Goal: Transaction & Acquisition: Purchase product/service

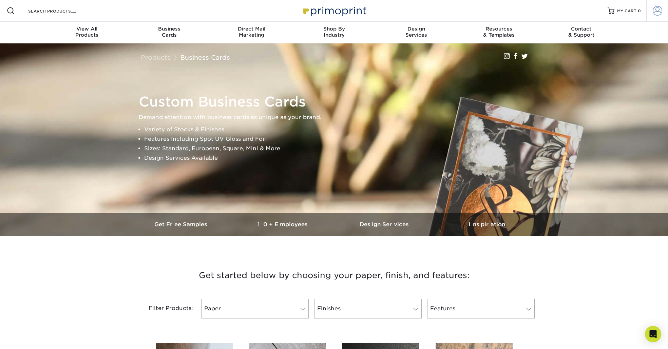
click at [656, 10] on span at bounding box center [656, 10] width 9 height 9
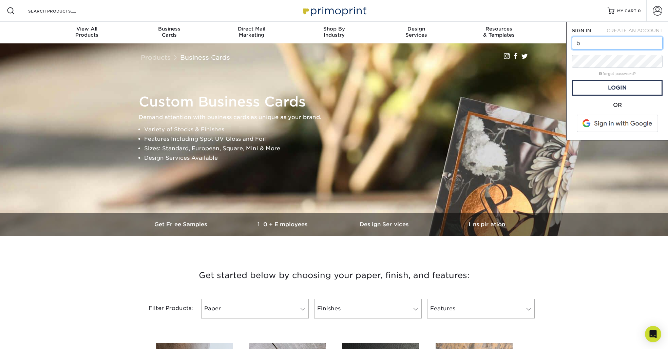
type input "[EMAIL_ADDRESS][DOMAIN_NAME]"
click at [626, 82] on link "Login" at bounding box center [617, 88] width 91 height 16
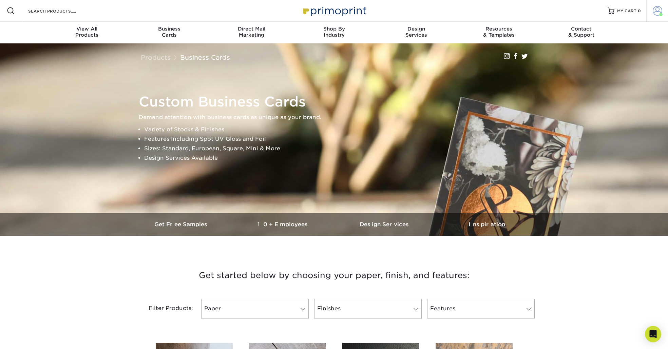
click at [655, 10] on span at bounding box center [656, 10] width 9 height 9
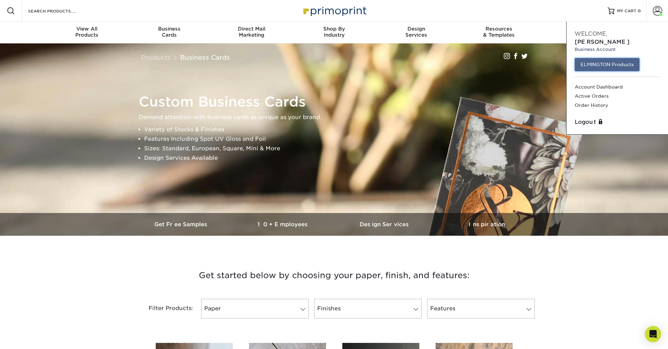
click at [604, 59] on link "ELMINGTON Products" at bounding box center [606, 64] width 65 height 13
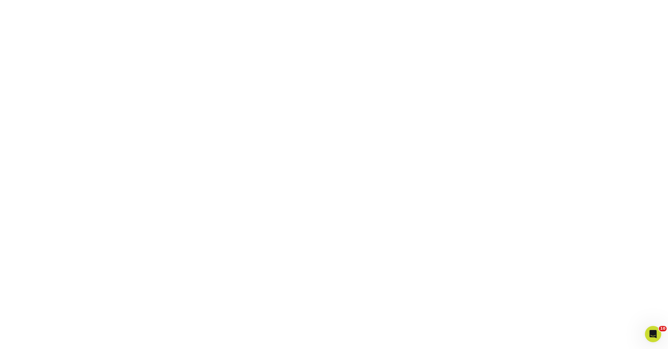
scroll to position [180, 0]
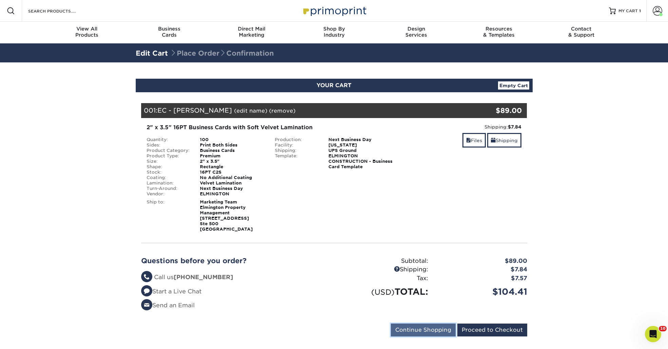
click at [440, 326] on input "Continue Shopping" at bounding box center [423, 329] width 65 height 13
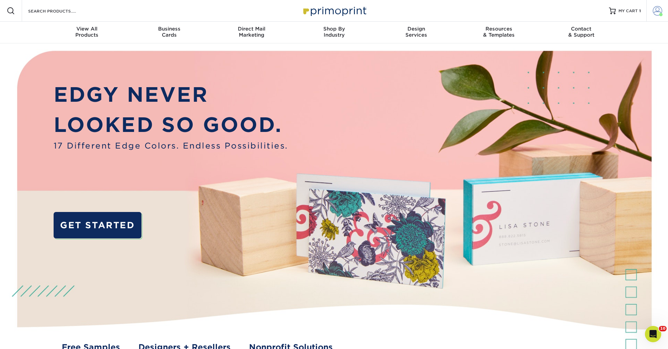
click at [655, 11] on span at bounding box center [656, 10] width 9 height 9
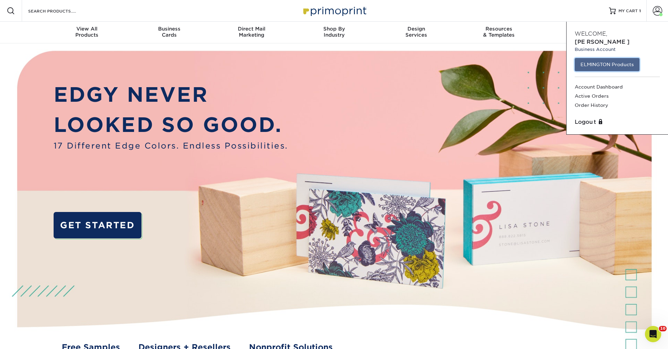
click at [620, 58] on link "ELMINGTON Products" at bounding box center [606, 64] width 65 height 13
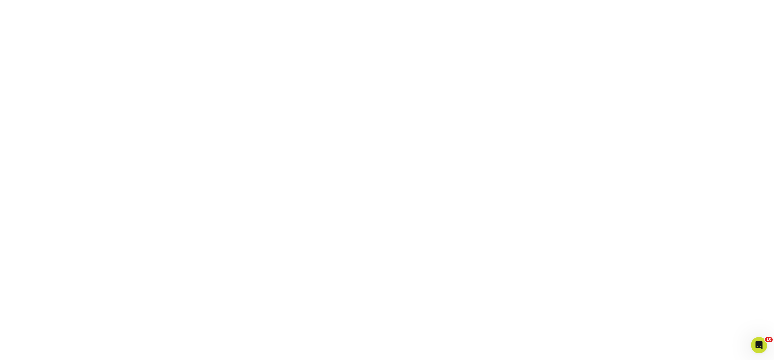
scroll to position [204, 0]
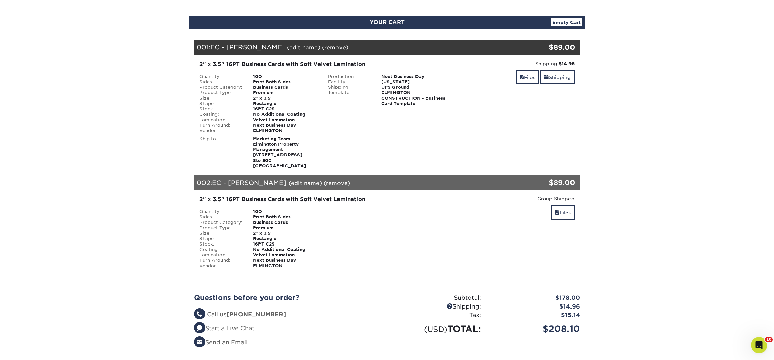
scroll to position [90, 0]
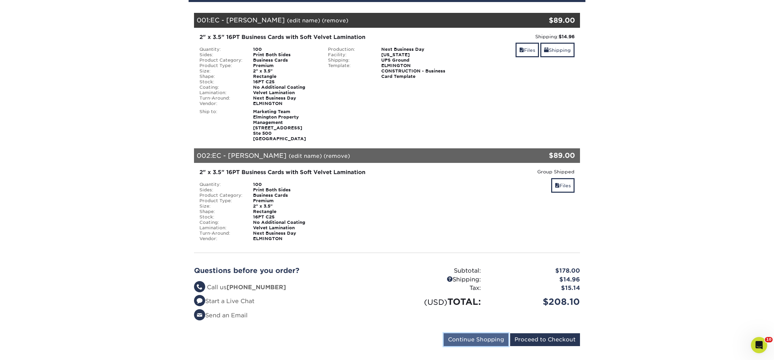
click at [462, 338] on input "Continue Shopping" at bounding box center [475, 340] width 65 height 13
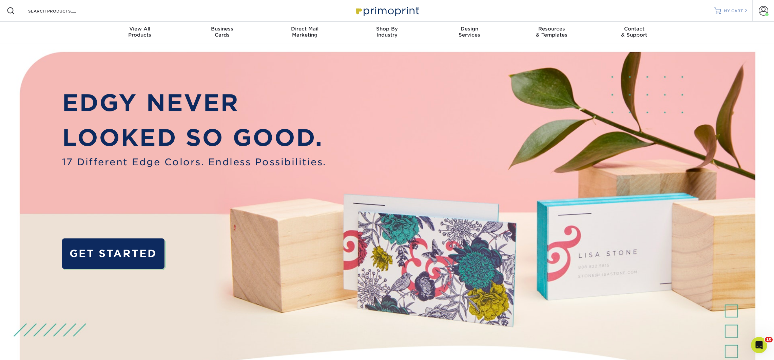
click at [729, 9] on span "MY CART" at bounding box center [733, 11] width 19 height 6
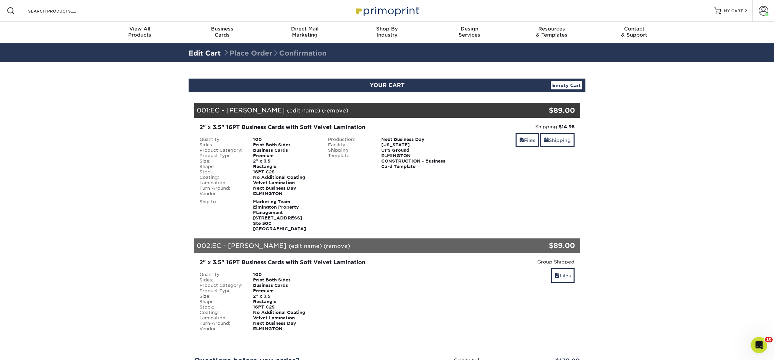
scroll to position [84, 0]
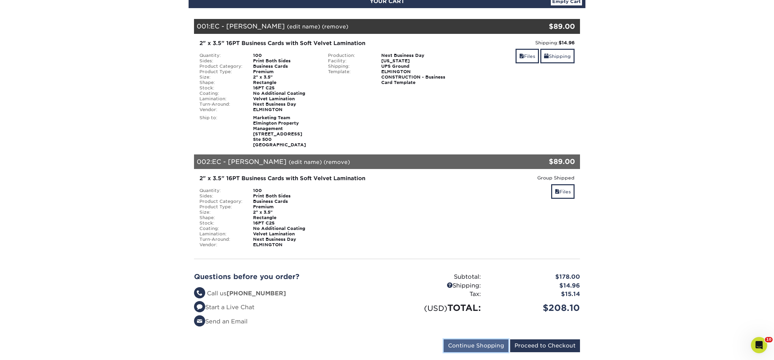
click at [472, 341] on input "Continue Shopping" at bounding box center [475, 346] width 65 height 13
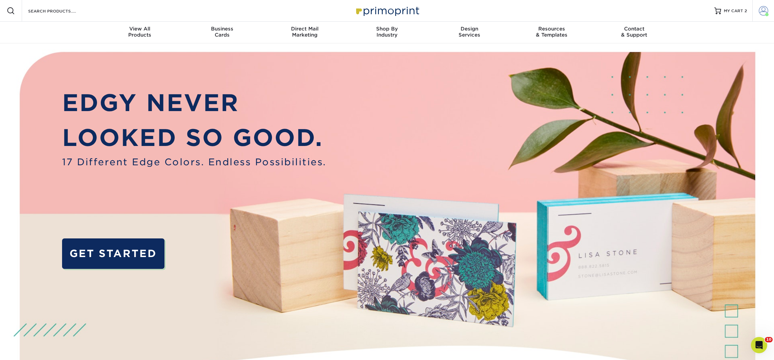
click at [773, 7] on link "Account" at bounding box center [763, 11] width 22 height 22
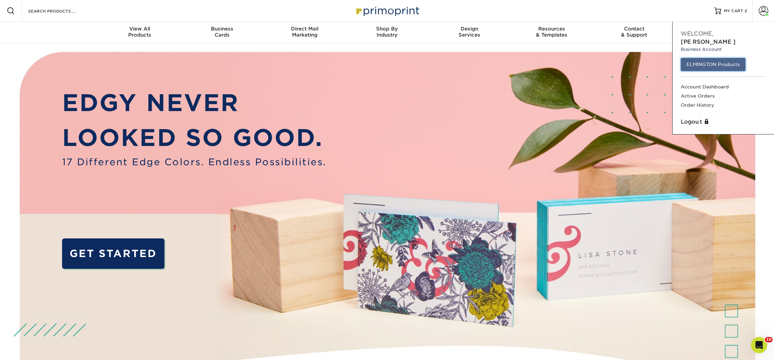
click at [712, 58] on link "ELMINGTON Products" at bounding box center [712, 64] width 65 height 13
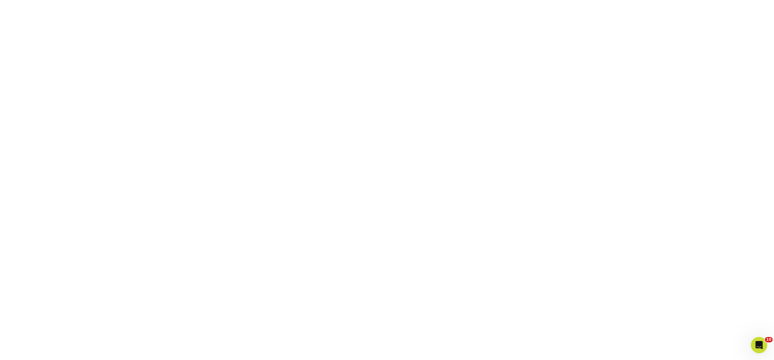
scroll to position [180, 0]
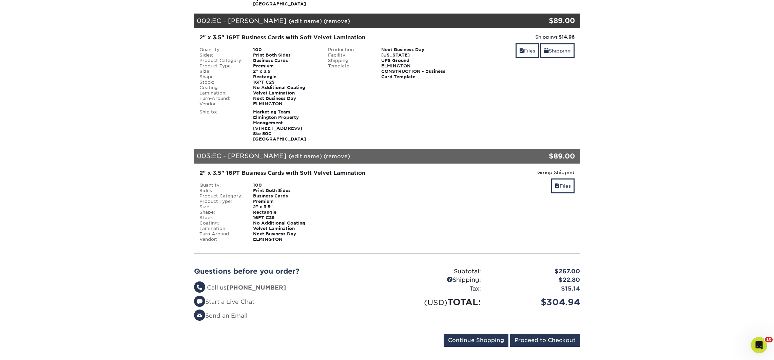
scroll to position [306, 0]
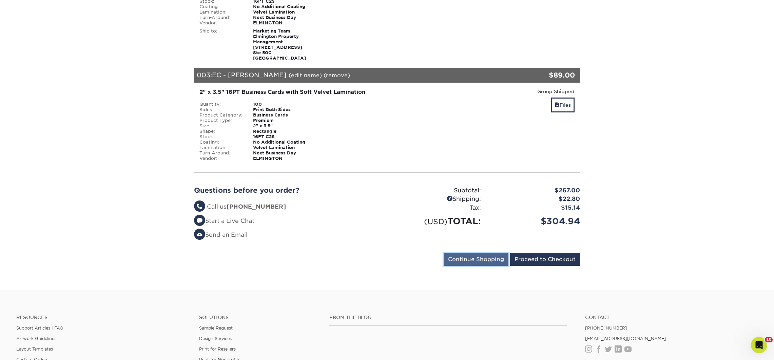
click at [462, 253] on input "Continue Shopping" at bounding box center [475, 259] width 65 height 13
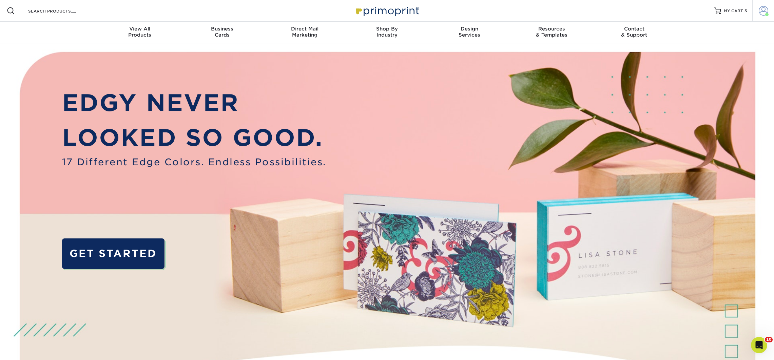
click at [760, 17] on link "Account" at bounding box center [763, 11] width 22 height 22
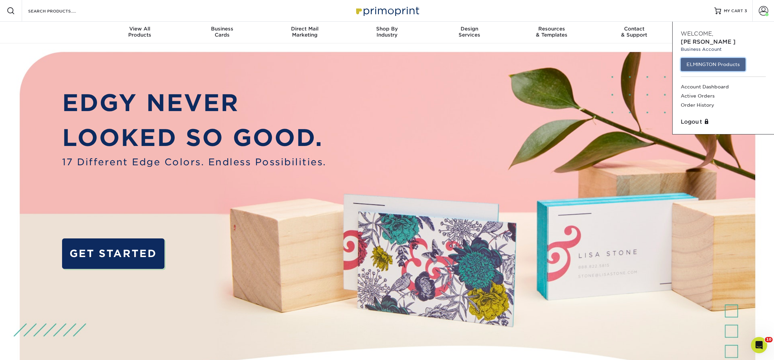
click at [726, 58] on link "ELMINGTON Products" at bounding box center [712, 64] width 65 height 13
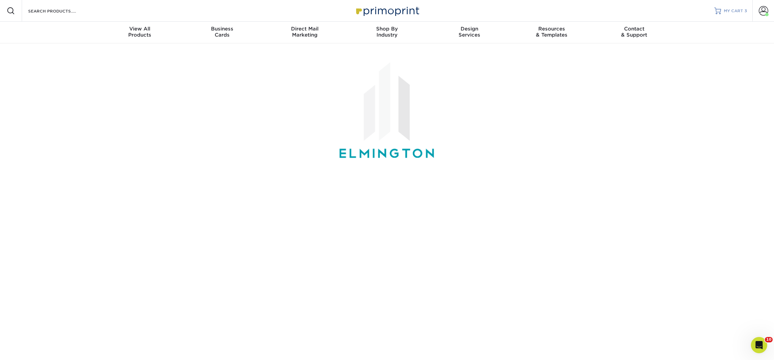
click at [745, 13] on span "3" at bounding box center [745, 10] width 2 height 5
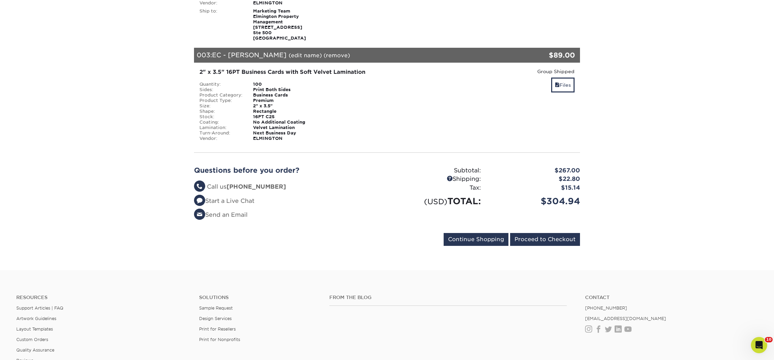
scroll to position [330, 0]
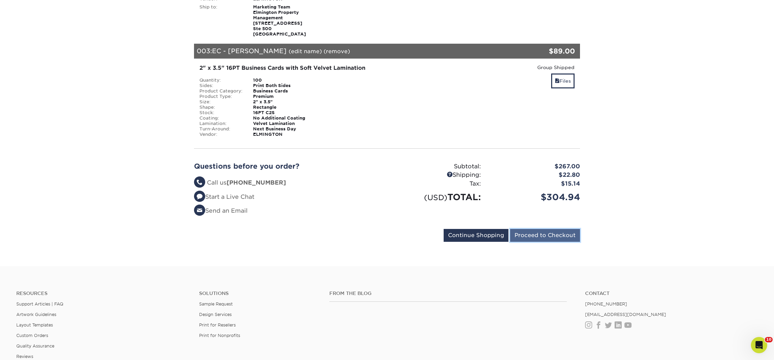
click at [533, 229] on input "Proceed to Checkout" at bounding box center [545, 235] width 70 height 13
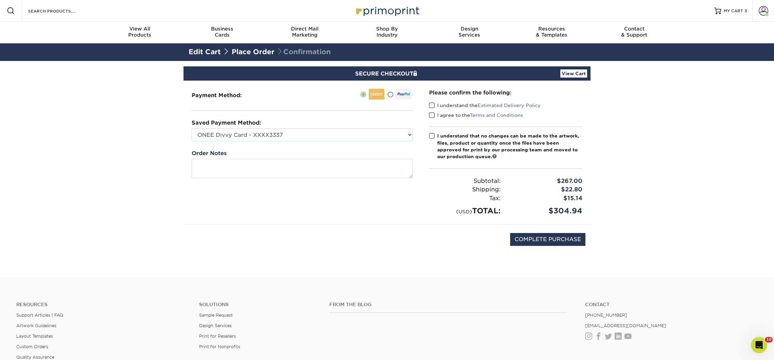
click at [433, 104] on span at bounding box center [432, 105] width 6 height 6
click at [0, 0] on input "I understand the Estimated Delivery Policy" at bounding box center [0, 0] width 0 height 0
click at [433, 117] on span at bounding box center [432, 115] width 6 height 6
click at [0, 0] on input "I agree to the Terms and Conditions" at bounding box center [0, 0] width 0 height 0
click at [431, 134] on span at bounding box center [432, 136] width 6 height 6
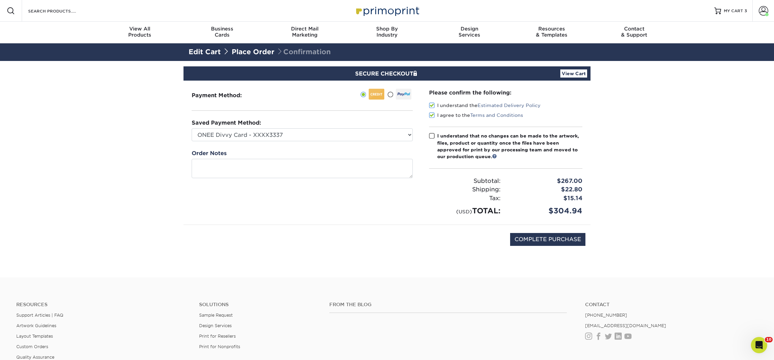
click at [0, 0] on input "I understand that no changes can be made to the artwork, files, product or quan…" at bounding box center [0, 0] width 0 height 0
click at [549, 241] on input "COMPLETE PURCHASE" at bounding box center [547, 239] width 75 height 13
type input "PROCESSING, PLEASE WAIT..."
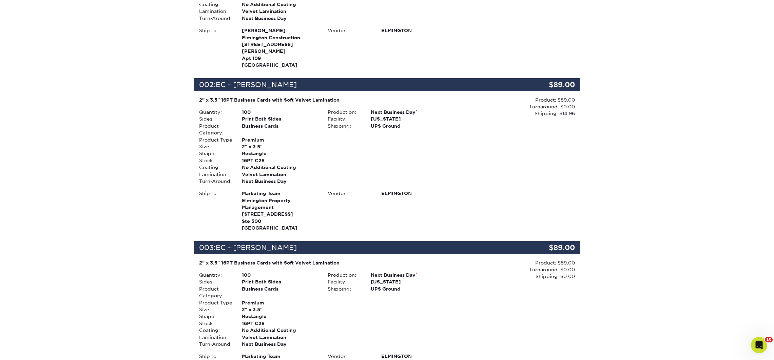
scroll to position [430, 0]
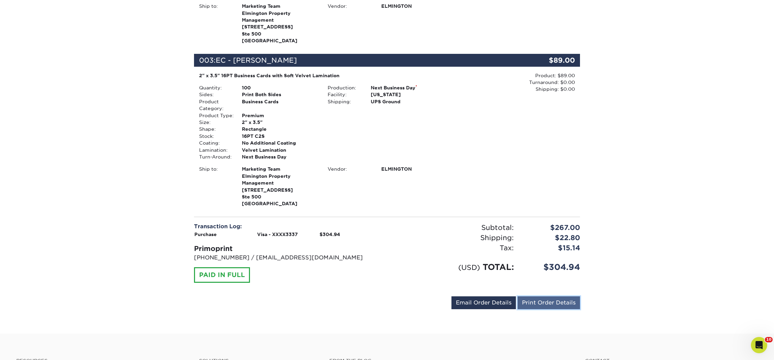
click at [545, 297] on link "Print Order Details" at bounding box center [548, 303] width 62 height 13
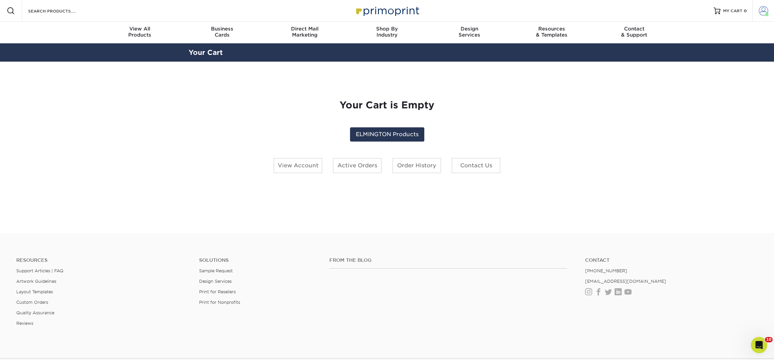
click at [766, 13] on span at bounding box center [766, 14] width 3 height 3
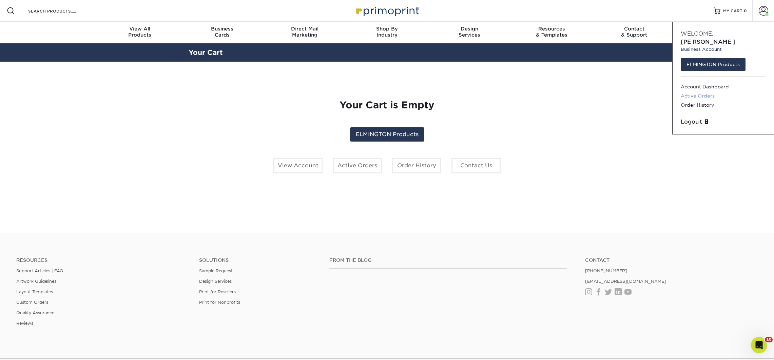
click at [706, 92] on link "Active Orders" at bounding box center [722, 96] width 85 height 9
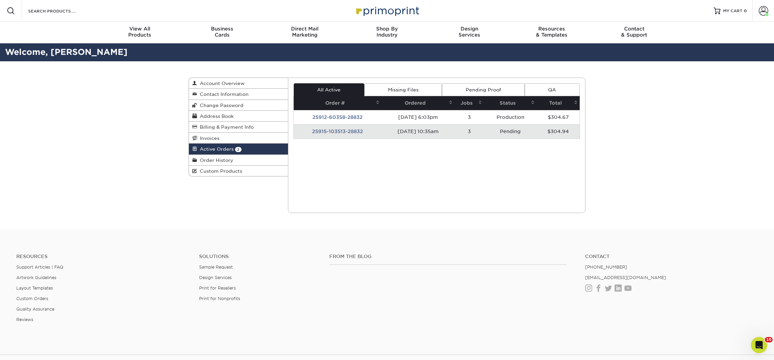
click at [344, 129] on td "25915-103513-28832" at bounding box center [338, 131] width 88 height 14
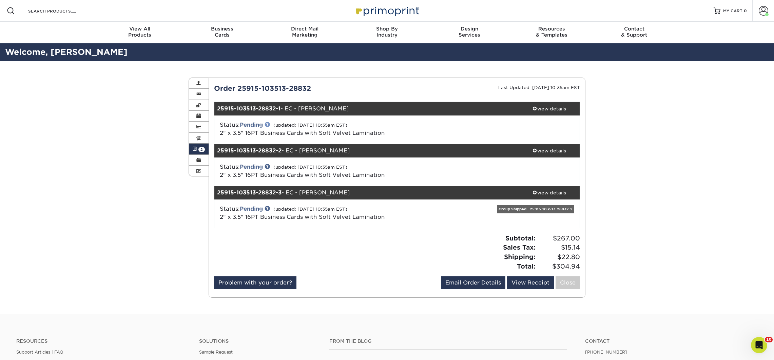
click at [268, 124] on link at bounding box center [266, 124] width 5 height 5
click at [532, 107] on span at bounding box center [534, 108] width 5 height 5
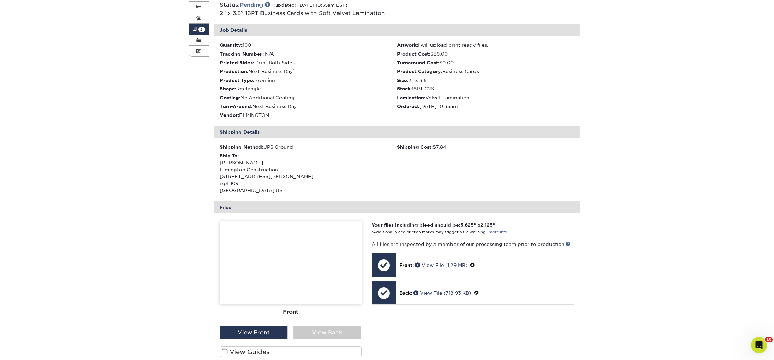
scroll to position [46, 0]
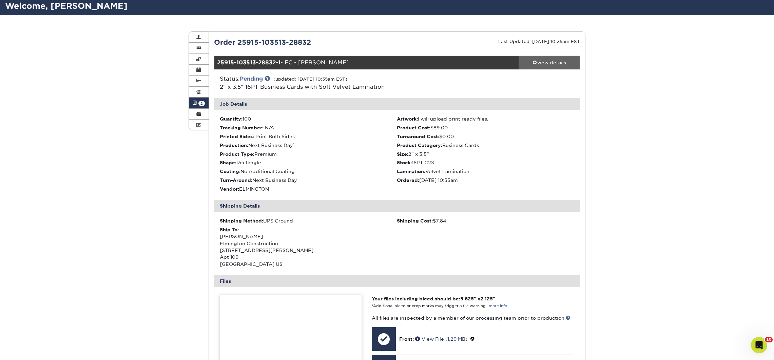
click at [533, 61] on span at bounding box center [534, 62] width 5 height 5
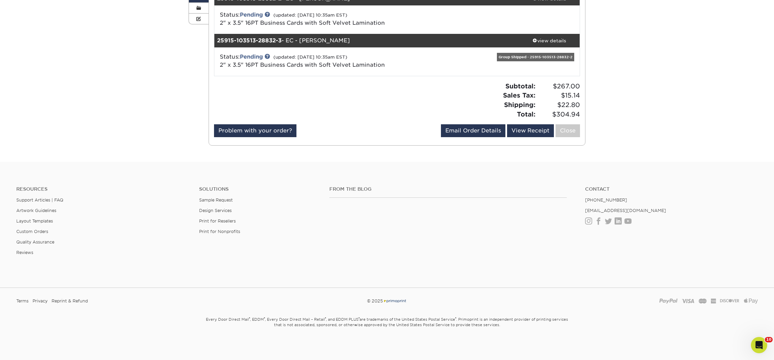
scroll to position [0, 0]
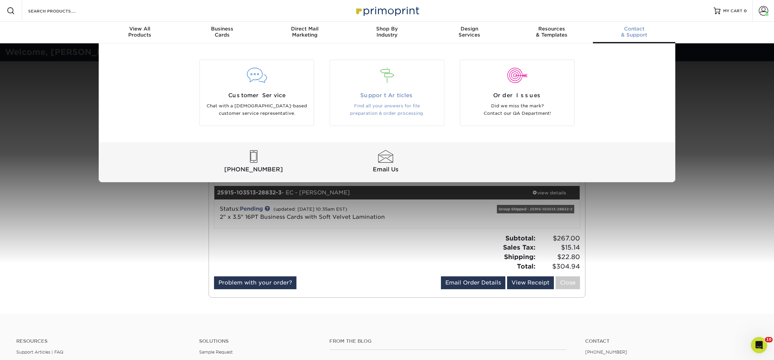
click at [390, 103] on p "Find all your answers for file preparation & order processing." at bounding box center [387, 109] width 104 height 15
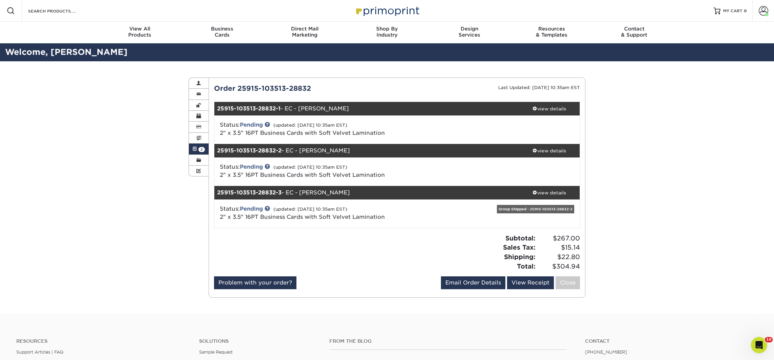
click at [198, 152] on link "Active Orders 2" at bounding box center [199, 149] width 20 height 11
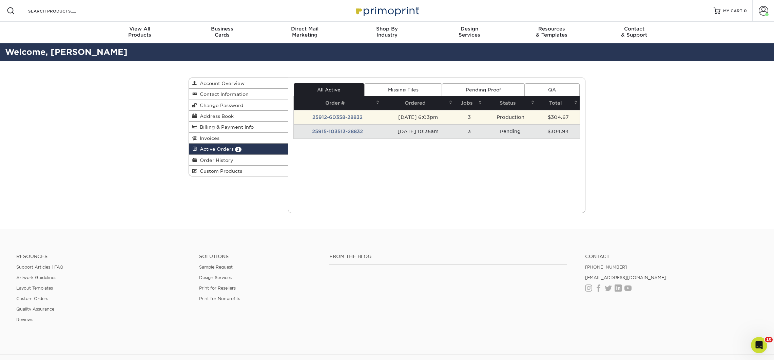
click at [339, 121] on td "25912-60358-28832" at bounding box center [338, 117] width 88 height 14
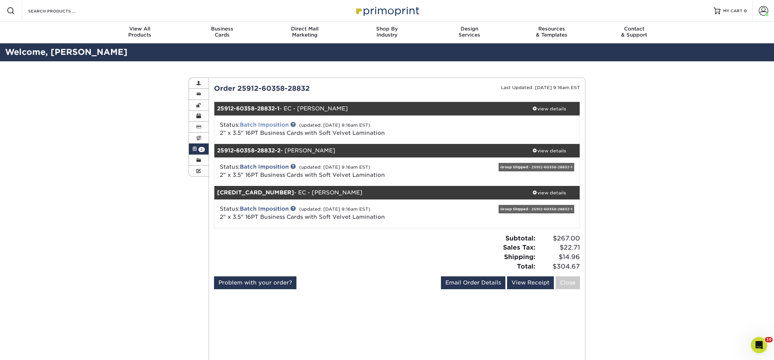
click at [273, 125] on link "Batch Imposition" at bounding box center [264, 125] width 49 height 6
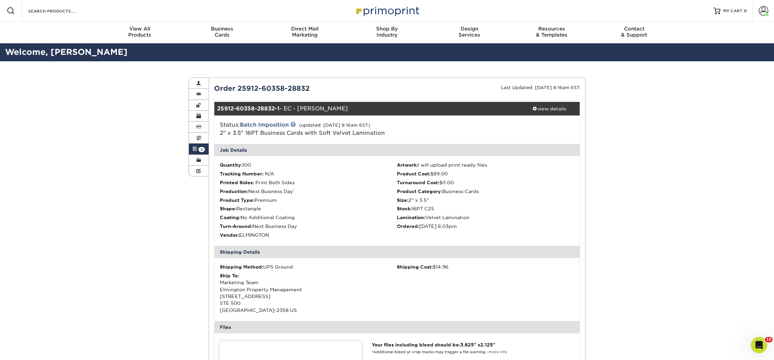
click at [295, 123] on link at bounding box center [292, 124] width 5 height 5
click at [554, 107] on div "view details" at bounding box center [548, 108] width 61 height 7
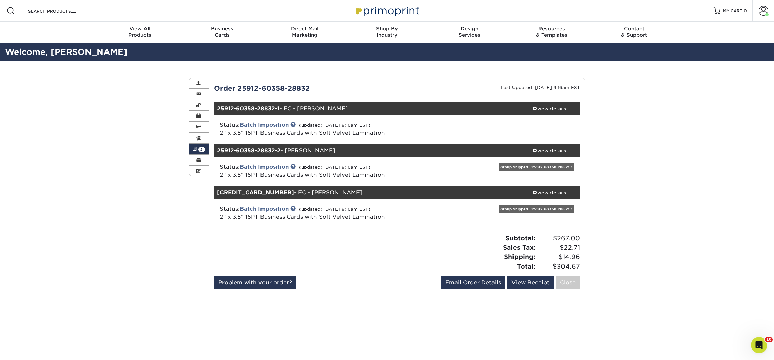
click at [538, 166] on div "Group Shipped - 25912-60358-28832-1" at bounding box center [536, 167] width 76 height 8
click at [760, 11] on span at bounding box center [762, 10] width 9 height 9
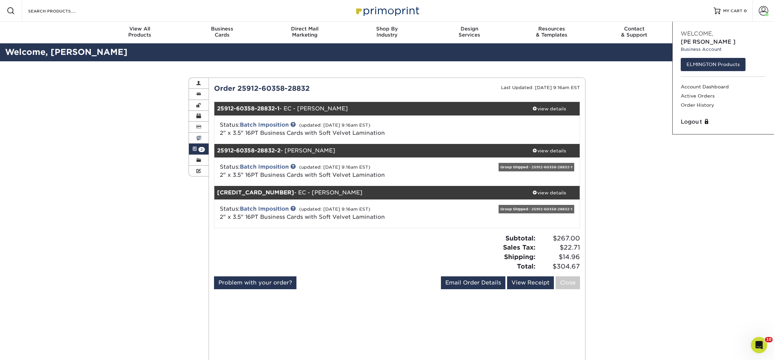
click at [197, 138] on span at bounding box center [198, 138] width 5 height 5
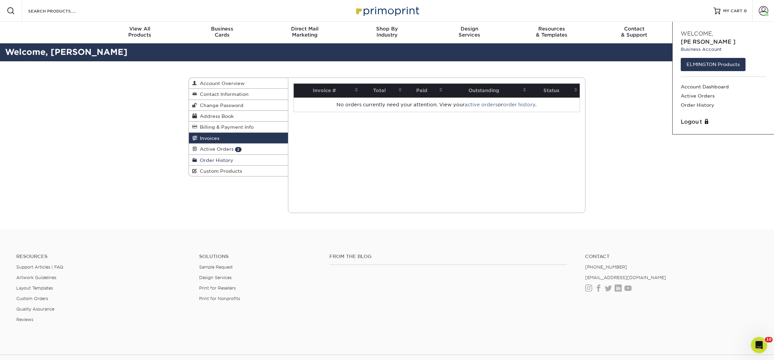
click at [204, 162] on span "Order History" at bounding box center [215, 160] width 36 height 5
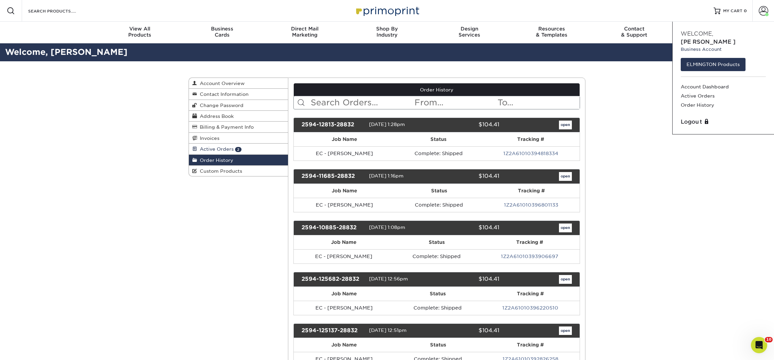
click at [213, 150] on span "Active Orders" at bounding box center [215, 148] width 37 height 5
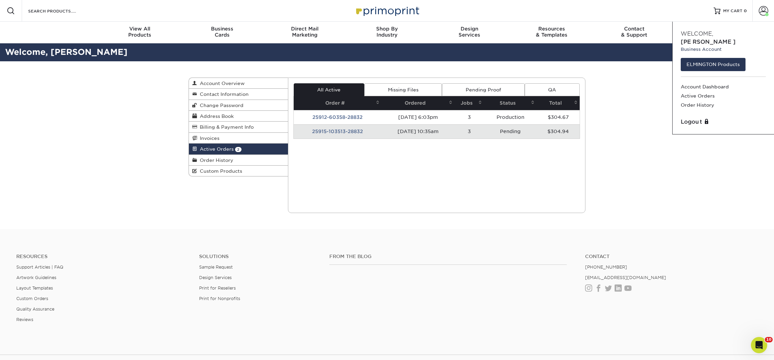
click at [394, 91] on link "Missing Files" at bounding box center [403, 89] width 78 height 13
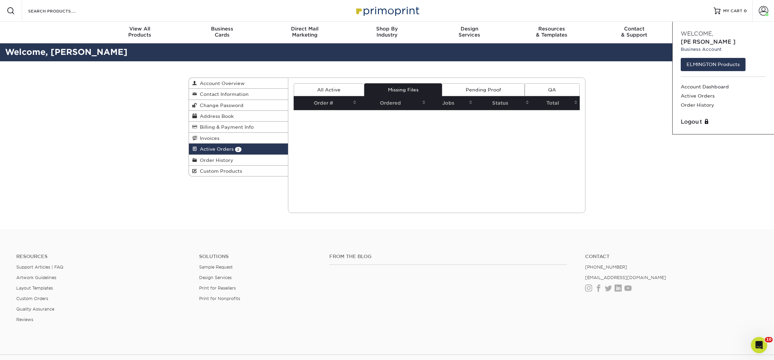
click at [485, 86] on link "Pending Proof" at bounding box center [483, 89] width 82 height 13
click at [551, 87] on link "QA" at bounding box center [552, 89] width 55 height 13
click at [345, 91] on link "All Active" at bounding box center [329, 89] width 71 height 13
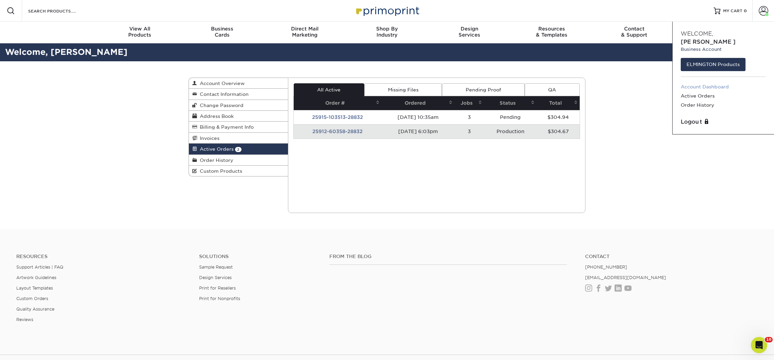
click at [708, 82] on link "Account Dashboard" at bounding box center [722, 86] width 85 height 9
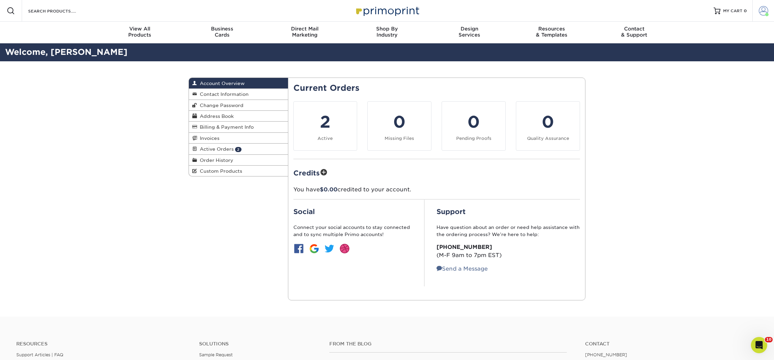
click at [762, 7] on span at bounding box center [762, 10] width 9 height 9
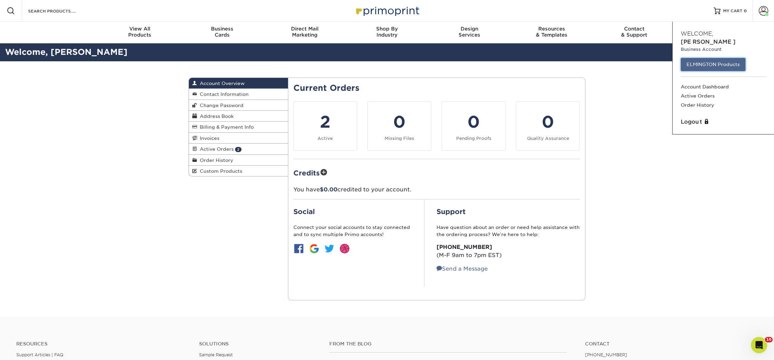
click at [709, 60] on link "ELMINGTON Products" at bounding box center [712, 64] width 65 height 13
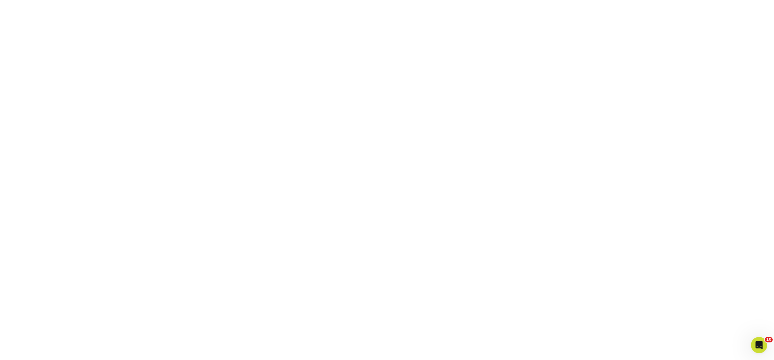
scroll to position [180, 0]
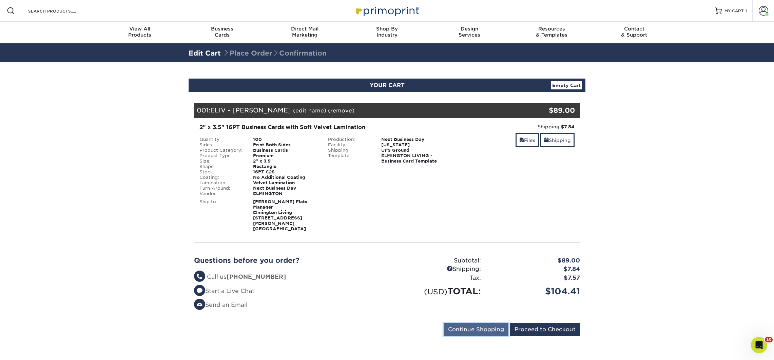
click at [467, 323] on input "Continue Shopping" at bounding box center [475, 329] width 65 height 13
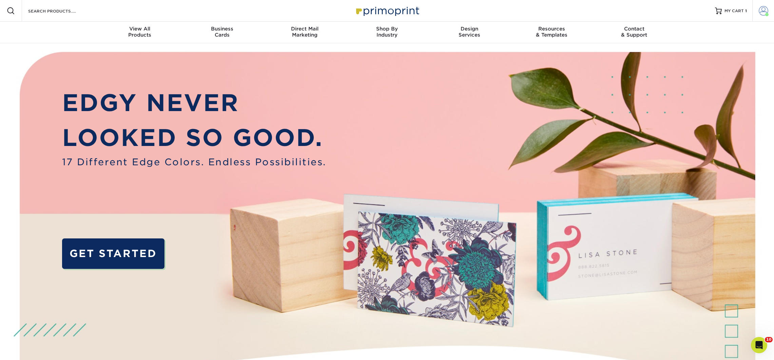
click at [758, 12] on span at bounding box center [762, 10] width 9 height 9
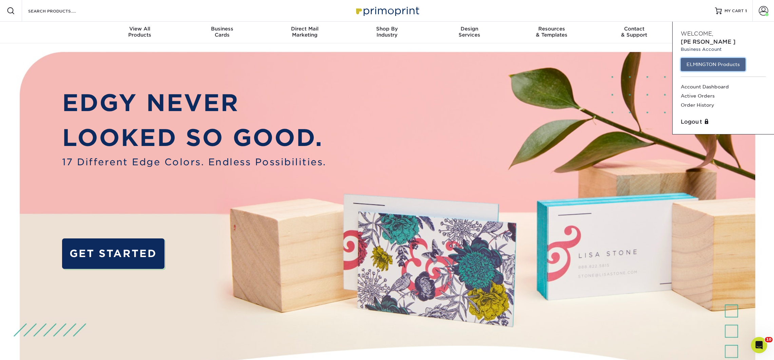
click at [716, 58] on link "ELMINGTON Products" at bounding box center [712, 64] width 65 height 13
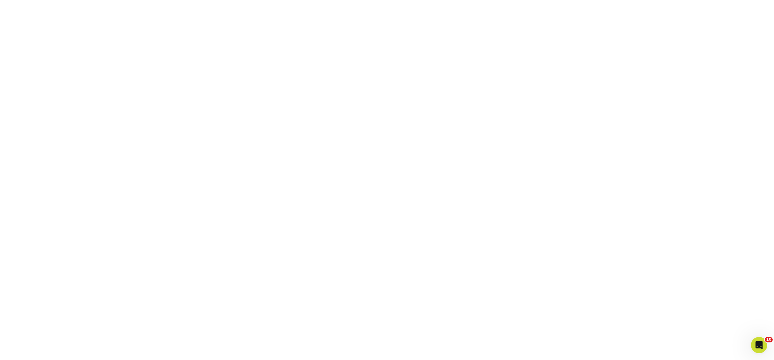
scroll to position [180, 0]
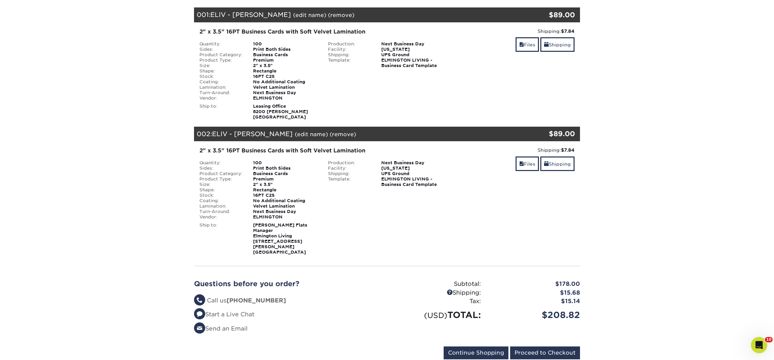
scroll to position [104, 0]
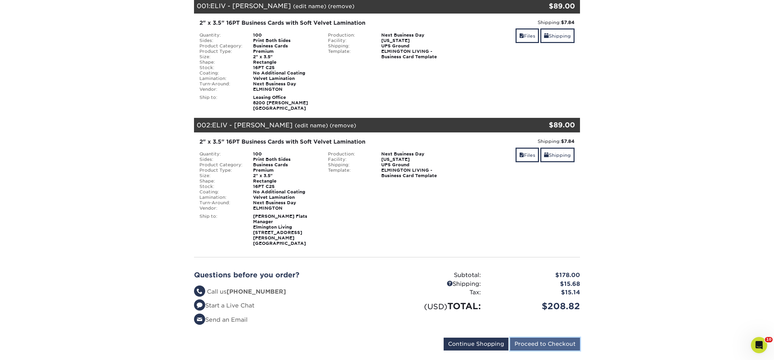
click at [548, 338] on input "Proceed to Checkout" at bounding box center [545, 344] width 70 height 13
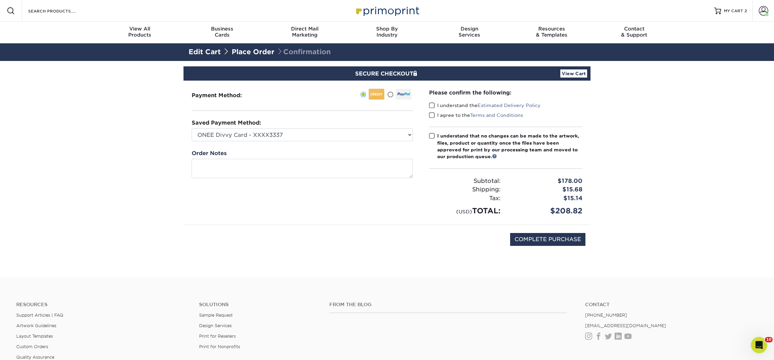
click at [431, 104] on span at bounding box center [432, 105] width 6 height 6
click at [0, 0] on input "I understand the Estimated Delivery Policy" at bounding box center [0, 0] width 0 height 0
click at [431, 115] on span at bounding box center [432, 115] width 6 height 6
click at [0, 0] on input "I agree to the Terms and Conditions" at bounding box center [0, 0] width 0 height 0
click at [431, 135] on span at bounding box center [432, 136] width 6 height 6
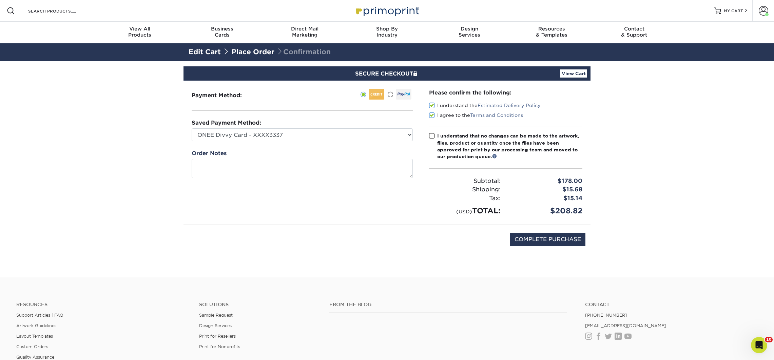
click at [0, 0] on input "I understand that no changes can be made to the artwork, files, product or quan…" at bounding box center [0, 0] width 0 height 0
click at [545, 239] on input "COMPLETE PURCHASE" at bounding box center [547, 239] width 75 height 13
type input "PROCESSING, PLEASE WAIT..."
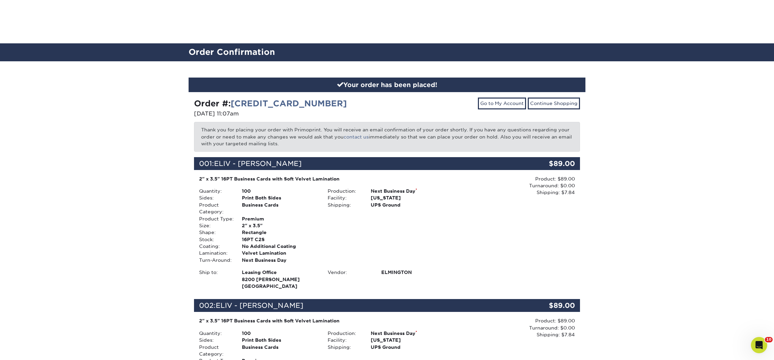
scroll to position [225, 0]
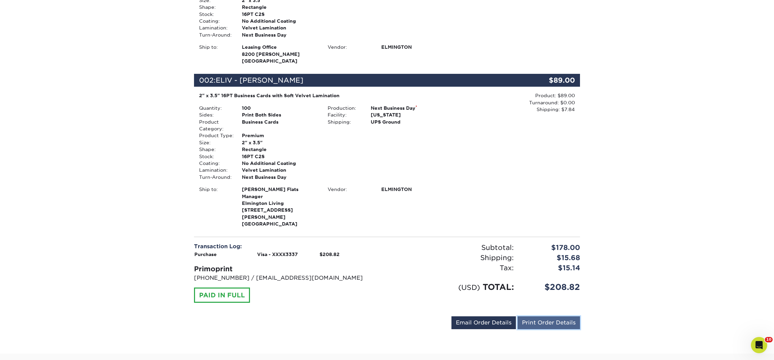
click at [541, 317] on link "Print Order Details" at bounding box center [548, 323] width 62 height 13
